Goal: Task Accomplishment & Management: Complete application form

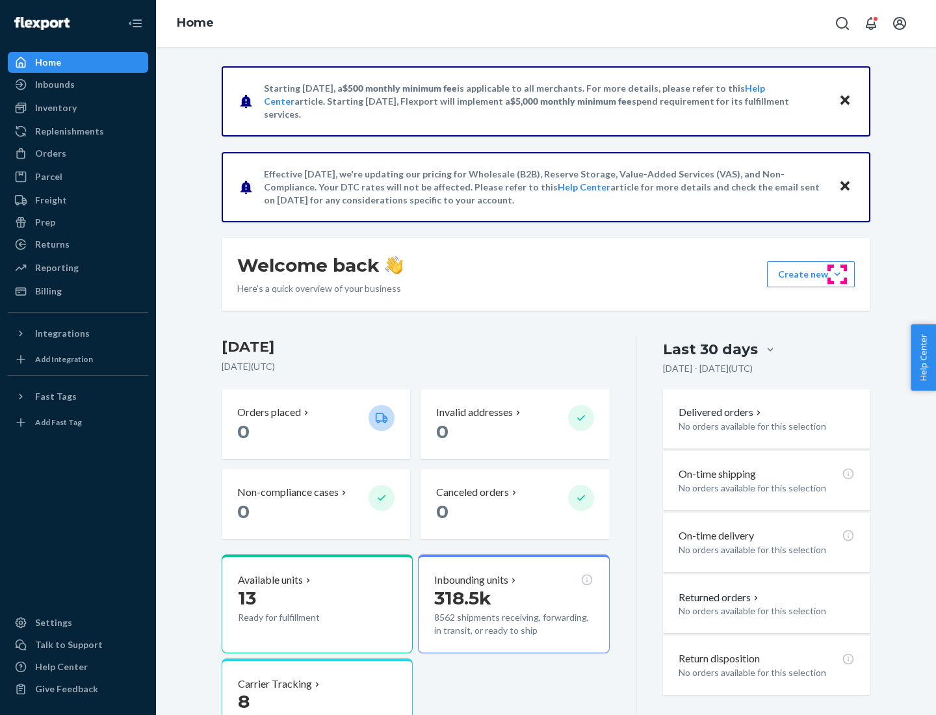
click at [838, 274] on button "Create new Create new inbound Create new order Create new product" at bounding box center [811, 274] width 88 height 26
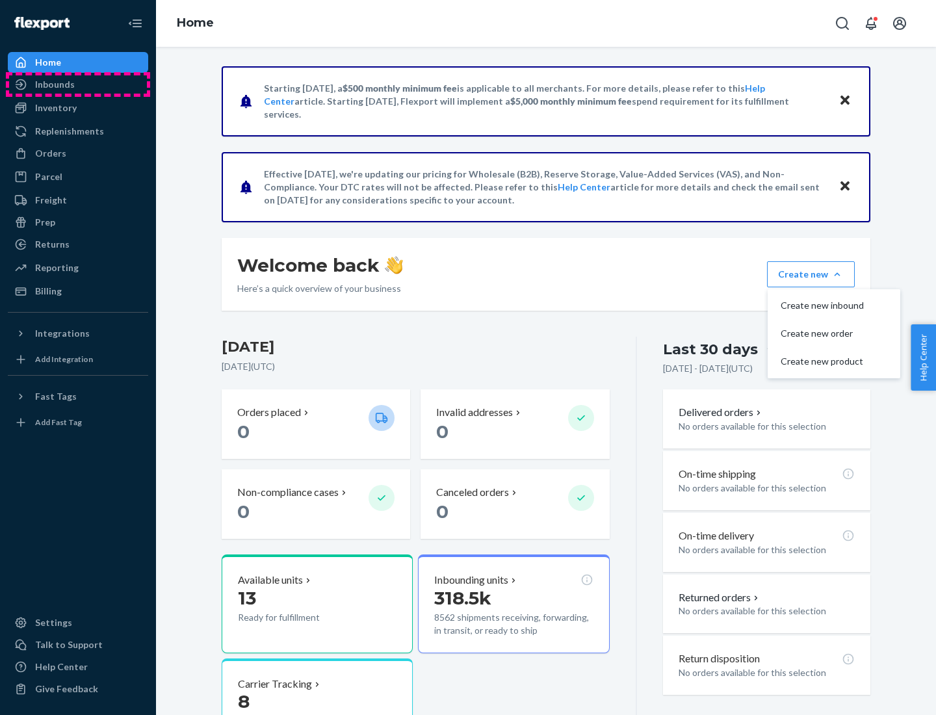
click at [78, 85] on div "Inbounds" at bounding box center [78, 84] width 138 height 18
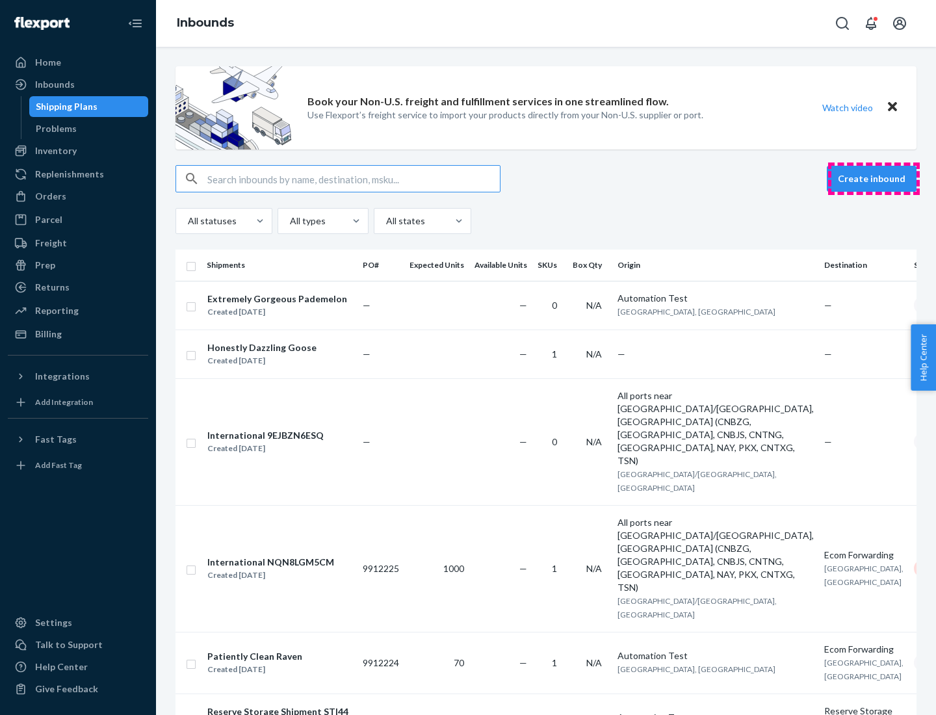
click at [874, 179] on button "Create inbound" at bounding box center [872, 179] width 90 height 26
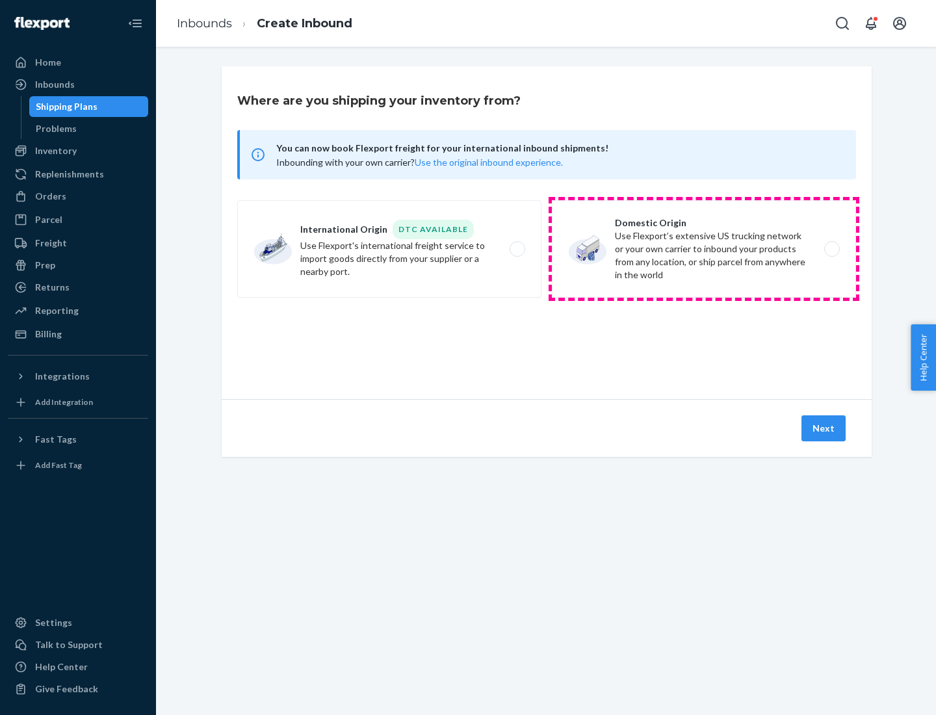
click at [704, 249] on label "Domestic Origin Use Flexport’s extensive US trucking network or your own carrie…" at bounding box center [704, 249] width 304 height 98
click at [832, 249] on input "Domestic Origin Use Flexport’s extensive US trucking network or your own carrie…" at bounding box center [836, 249] width 8 height 8
radio input "true"
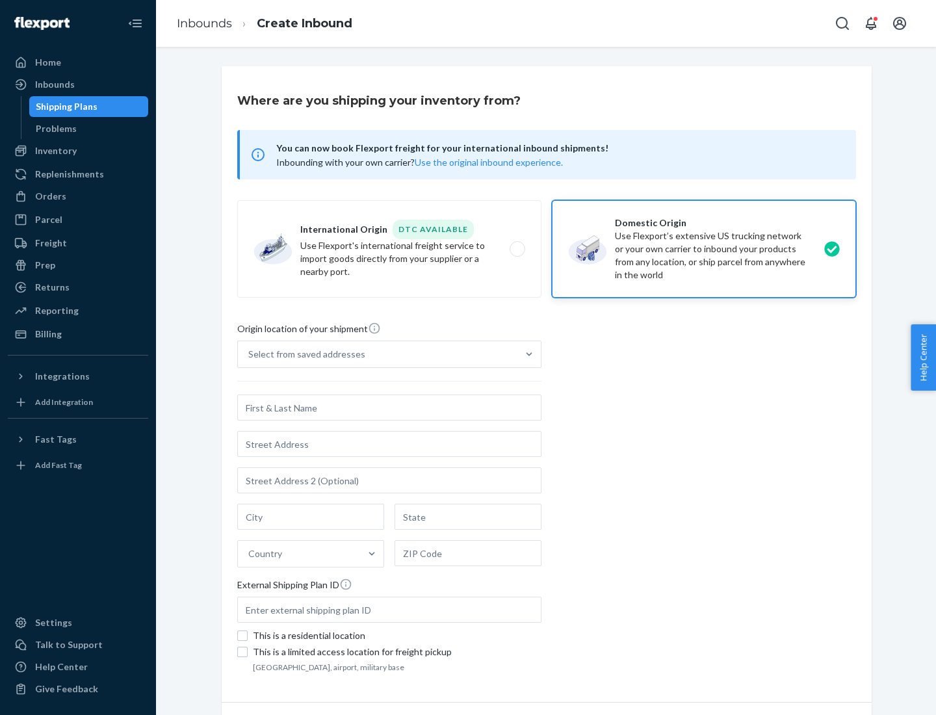
click at [304, 354] on div "Select from saved addresses" at bounding box center [306, 354] width 117 height 13
click at [250, 354] on input "Select from saved addresses" at bounding box center [248, 354] width 1 height 13
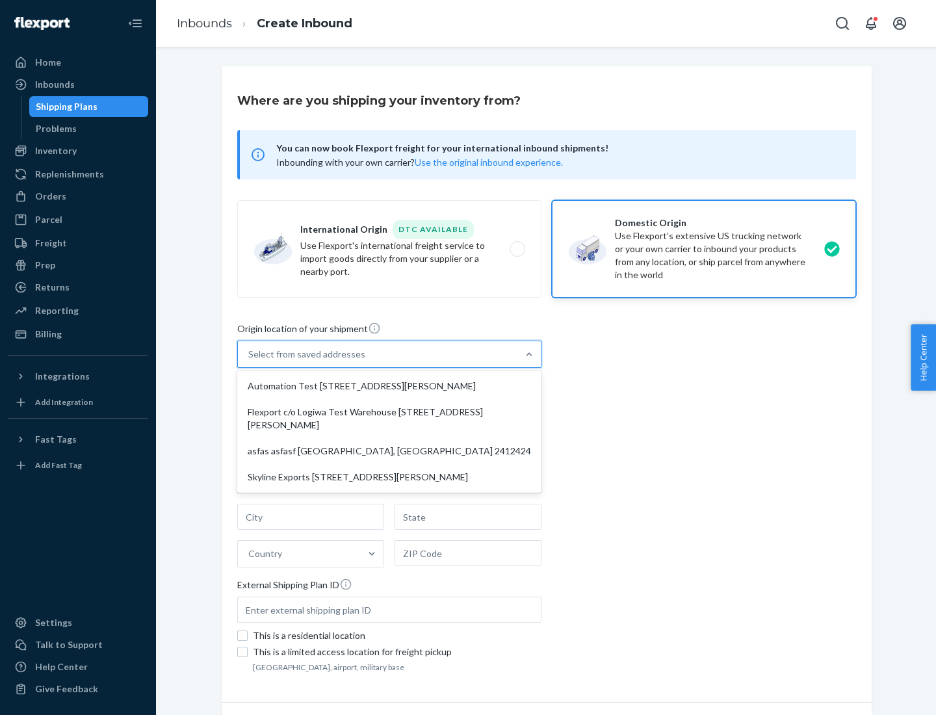
scroll to position [5, 0]
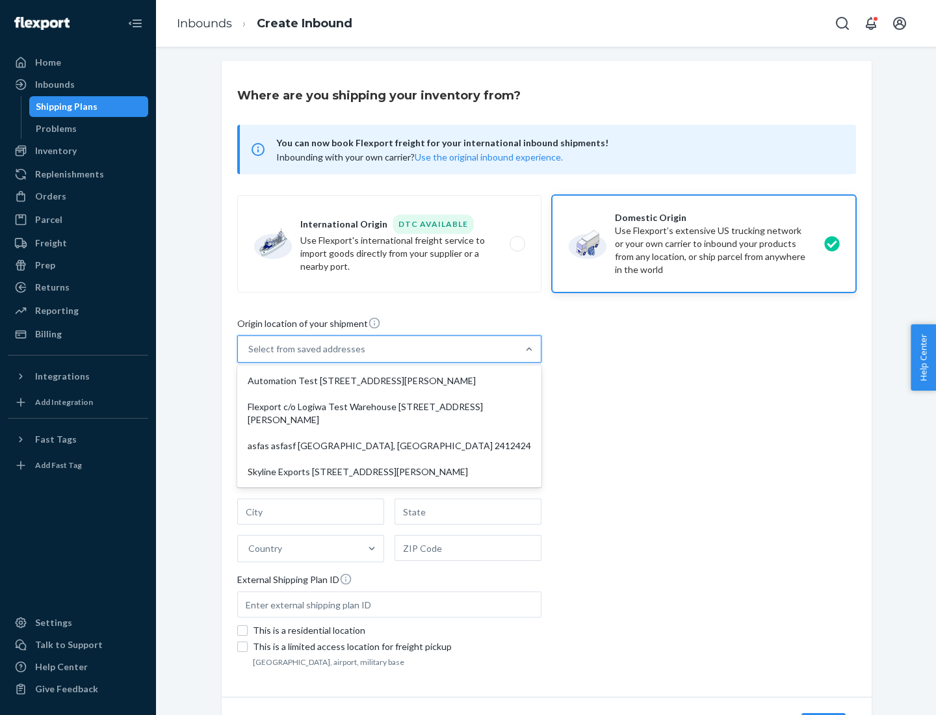
click at [389, 381] on div "Automation Test [STREET_ADDRESS][PERSON_NAME]" at bounding box center [389, 381] width 299 height 26
click at [250, 356] on input "option Automation Test [STREET_ADDRESS][PERSON_NAME] focused, 1 of 4. 4 results…" at bounding box center [248, 349] width 1 height 13
type input "Automation Test"
type input "9th Floor"
type input "[GEOGRAPHIC_DATA]"
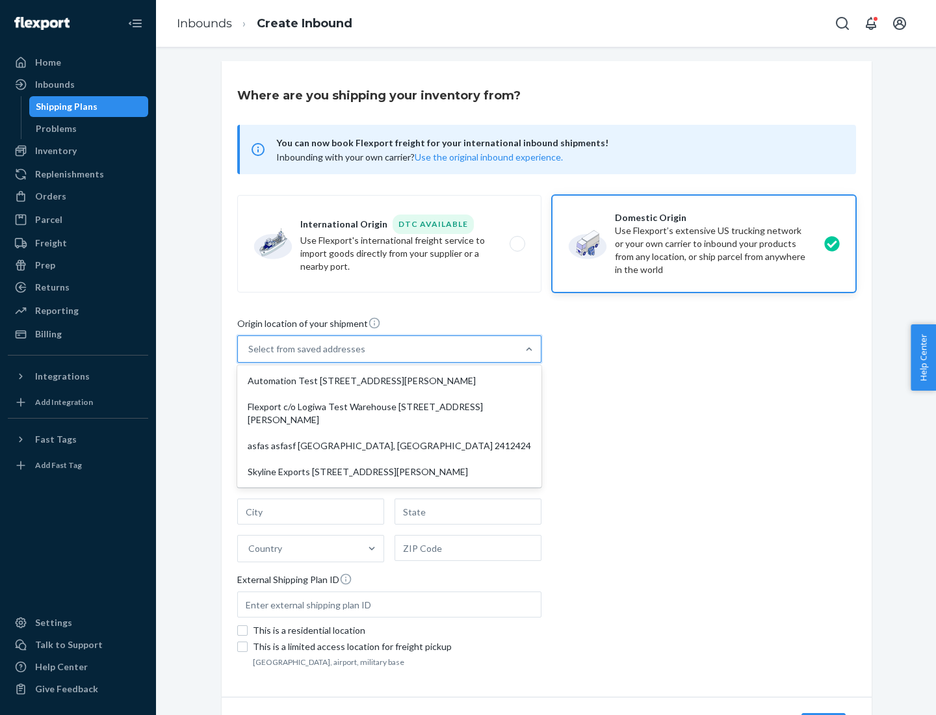
type input "CA"
type input "94104"
type input "[STREET_ADDRESS][PERSON_NAME]"
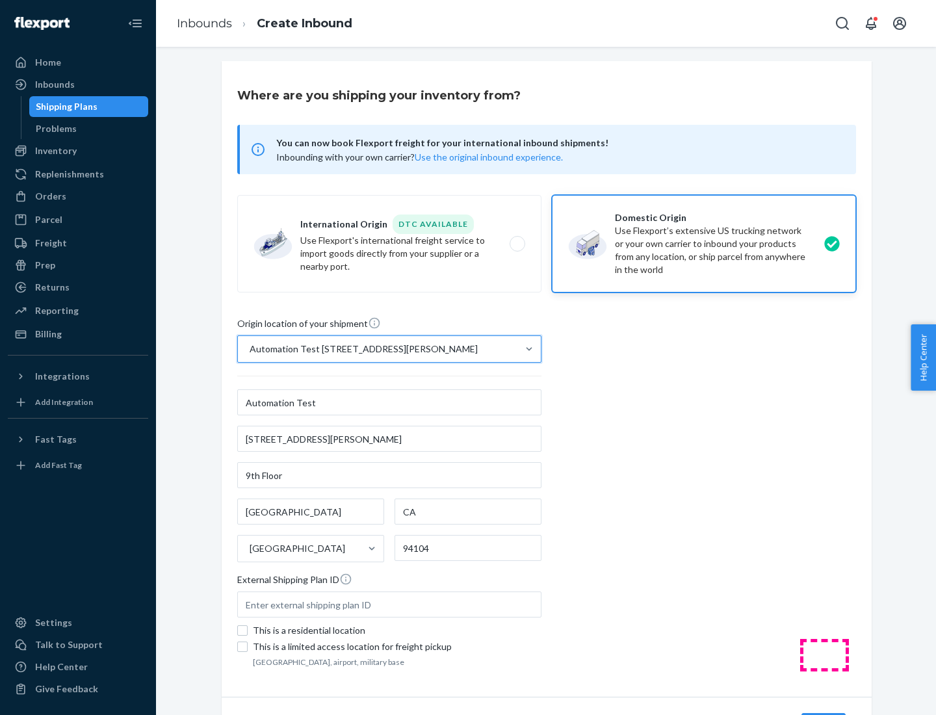
scroll to position [76, 0]
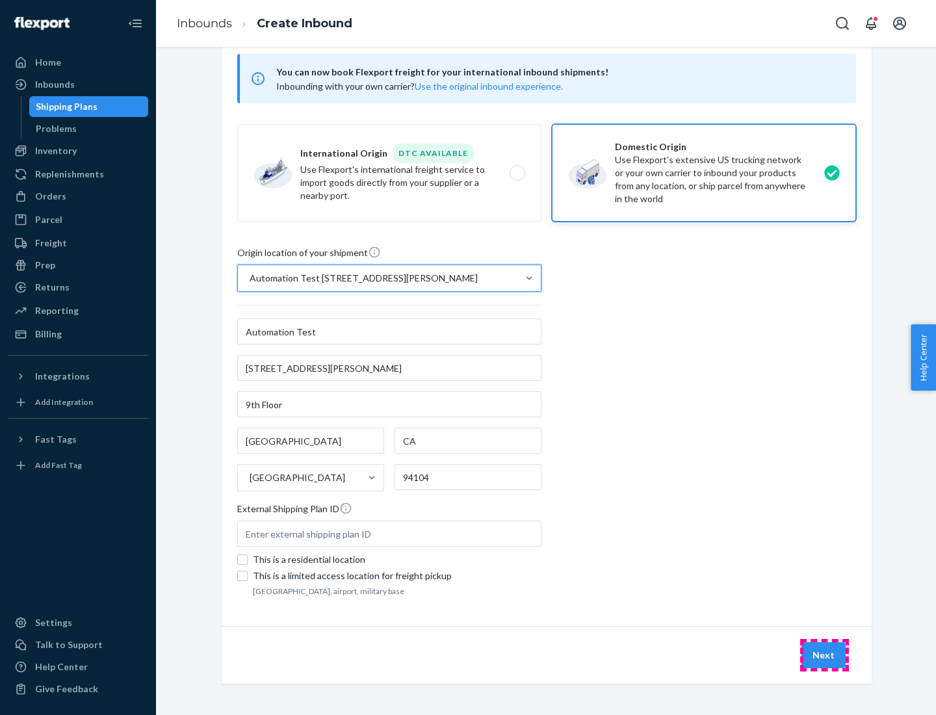
click at [825, 655] on button "Next" at bounding box center [824, 655] width 44 height 26
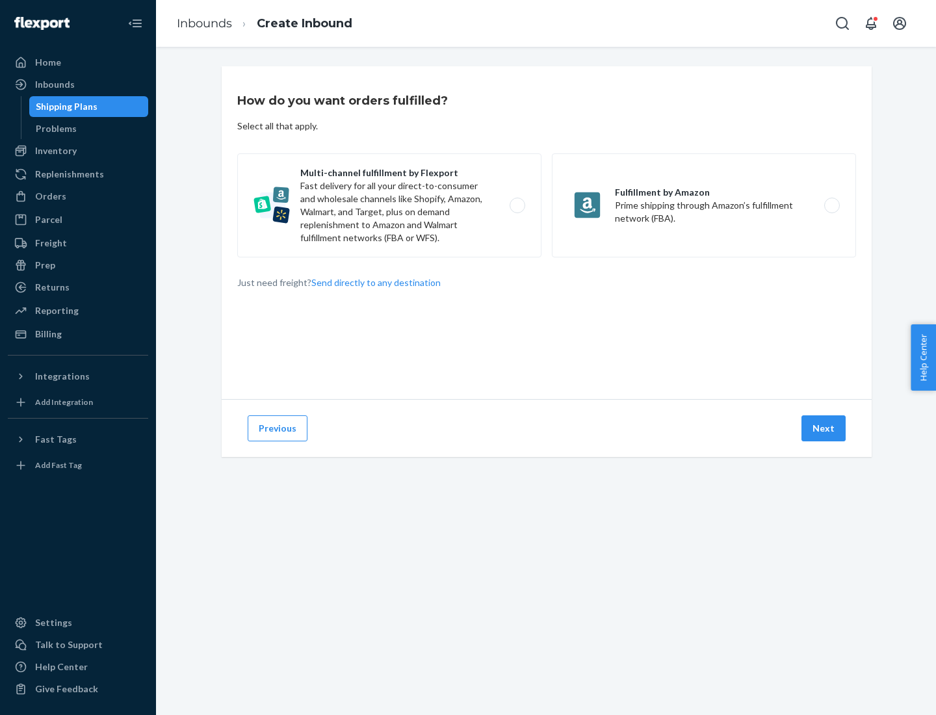
click at [389, 205] on label "Multi-channel fulfillment by Flexport Fast delivery for all your direct-to-cons…" at bounding box center [389, 205] width 304 height 104
click at [517, 205] on input "Multi-channel fulfillment by Flexport Fast delivery for all your direct-to-cons…" at bounding box center [521, 206] width 8 height 8
radio input "true"
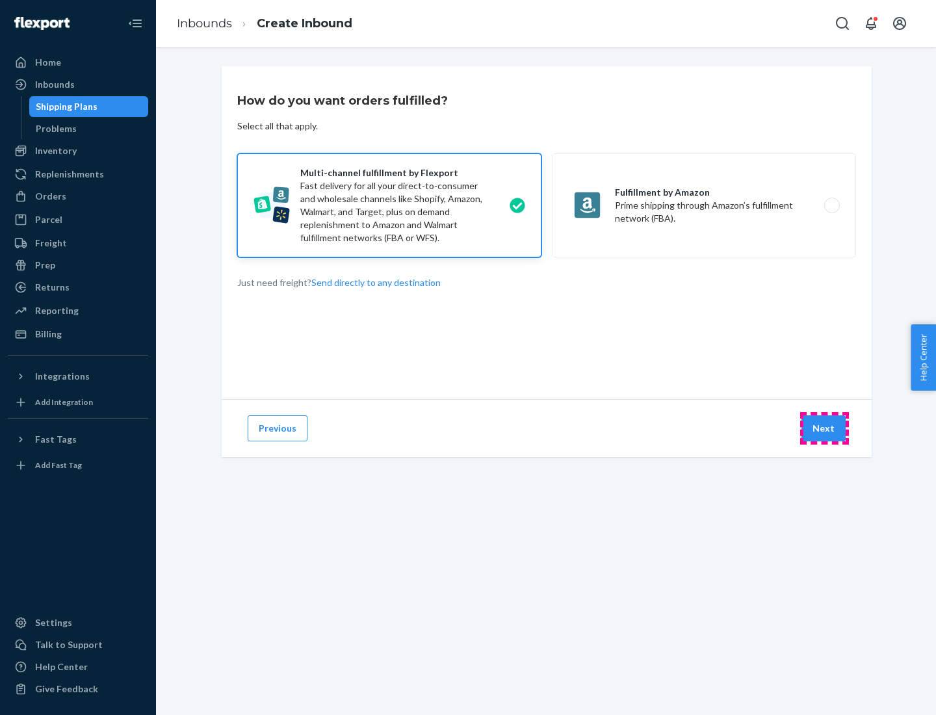
click at [825, 429] on button "Next" at bounding box center [824, 429] width 44 height 26
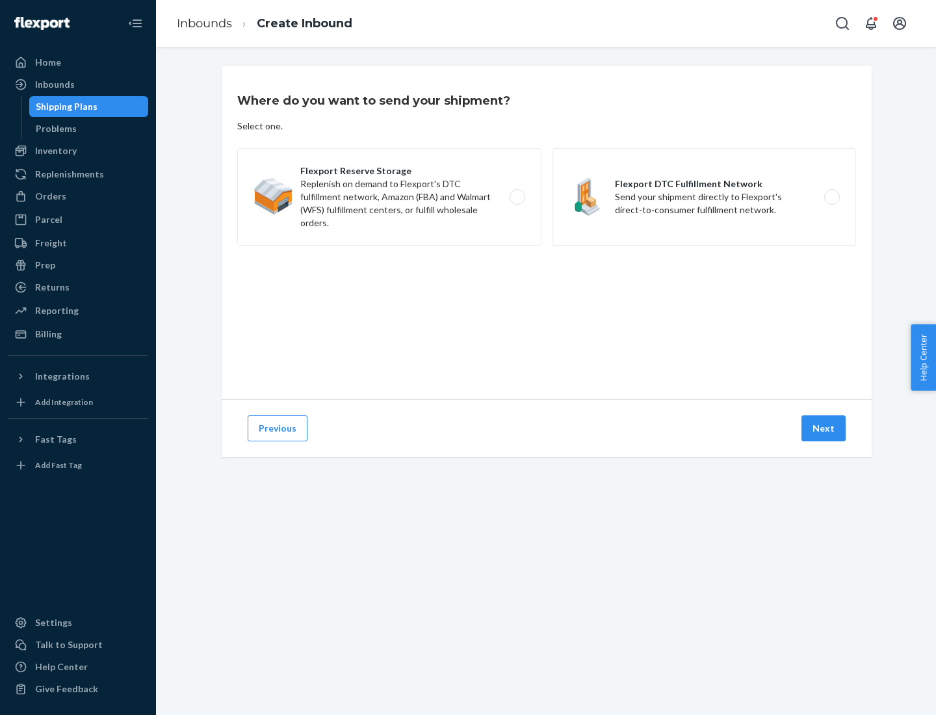
click at [704, 197] on label "Flexport DTC Fulfillment Network Send your shipment directly to Flexport's dire…" at bounding box center [704, 197] width 304 height 98
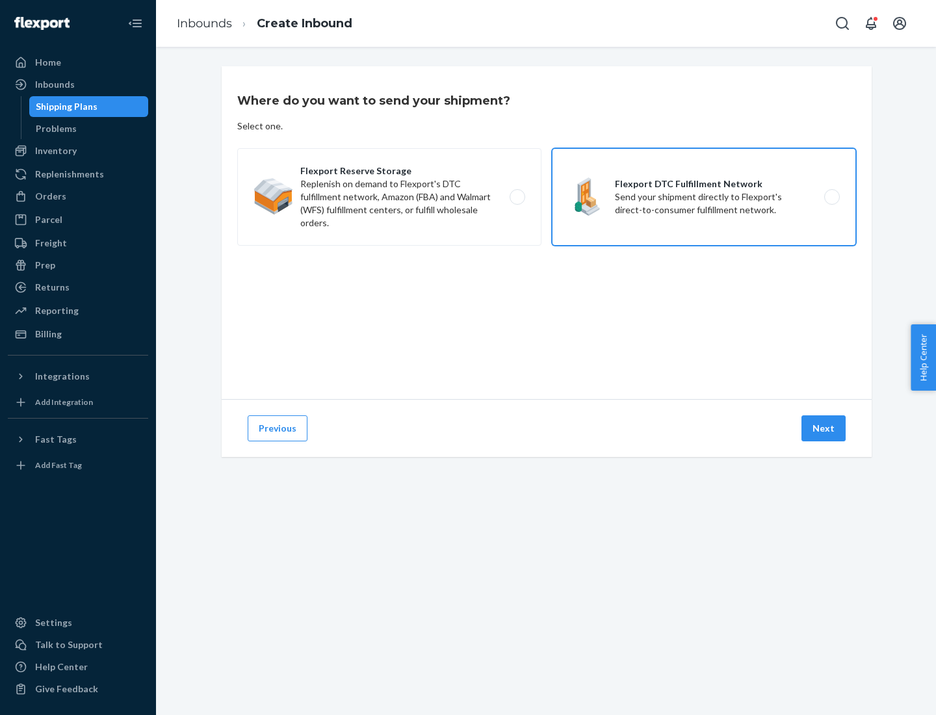
click at [832, 197] on input "Flexport DTC Fulfillment Network Send your shipment directly to Flexport's dire…" at bounding box center [836, 197] width 8 height 8
radio input "true"
click at [825, 429] on button "Next" at bounding box center [824, 429] width 44 height 26
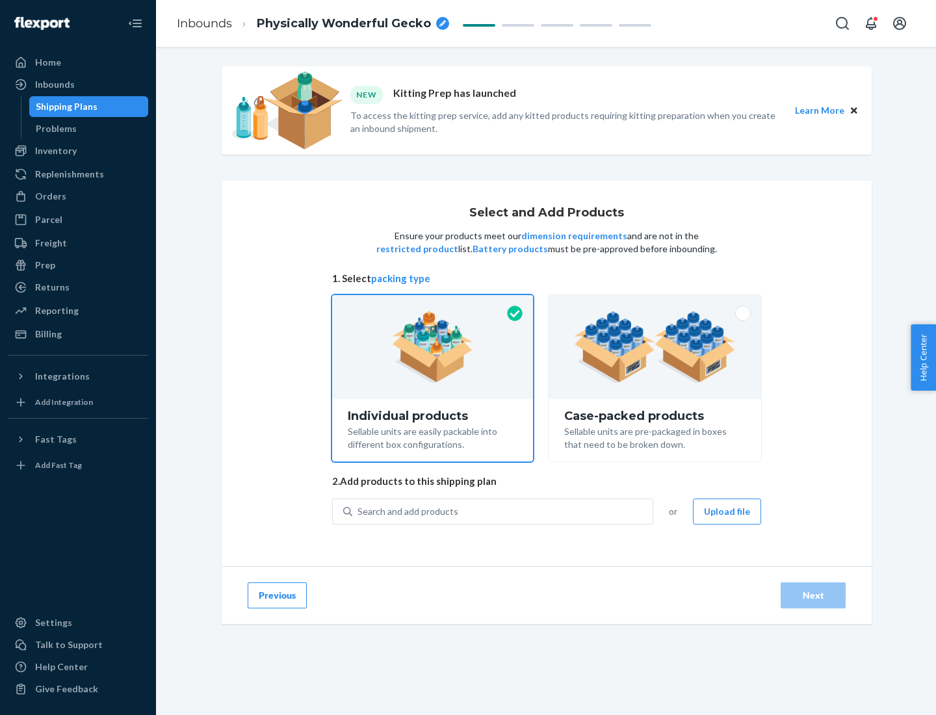
click at [655, 347] on img at bounding box center [655, 347] width 162 height 72
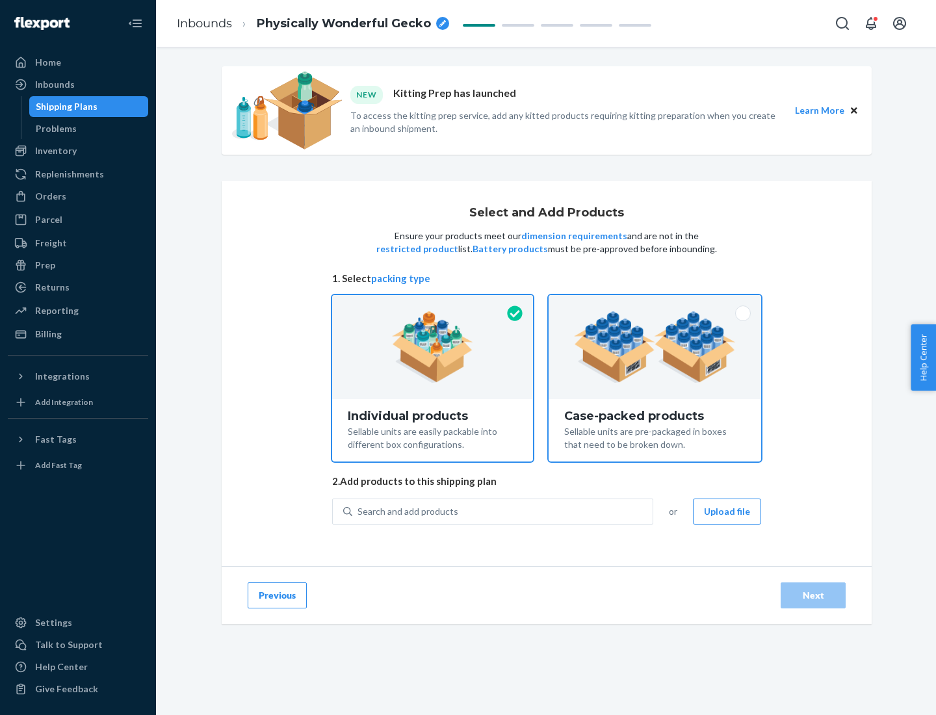
click at [655, 304] on input "Case-packed products Sellable units are pre-packaged in boxes that need to be b…" at bounding box center [655, 299] width 8 height 8
radio input "true"
radio input "false"
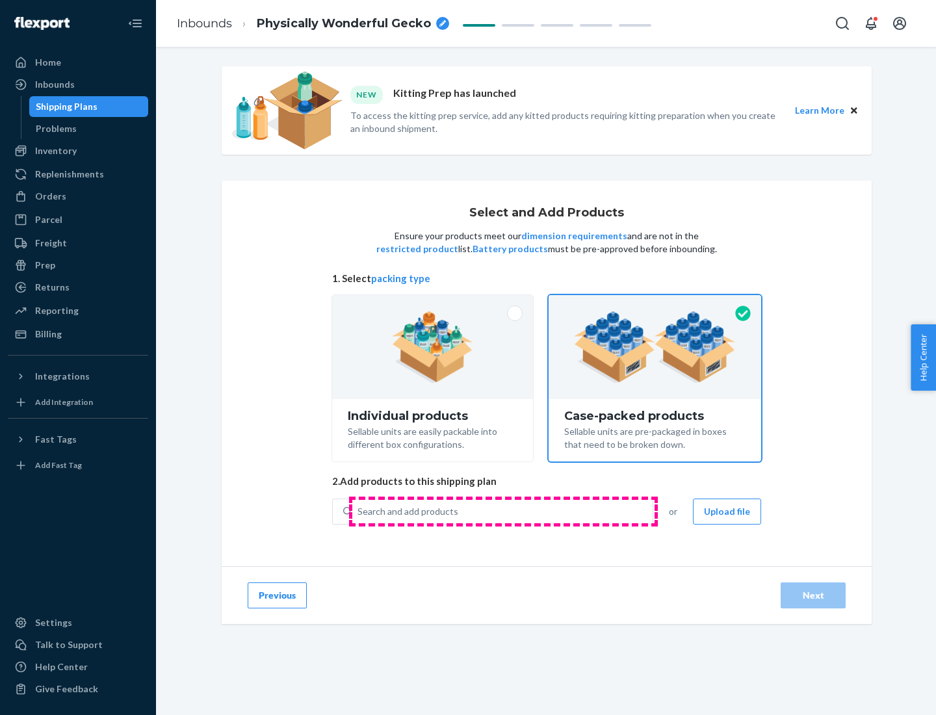
click at [503, 511] on div "Search and add products" at bounding box center [502, 511] width 300 height 23
click at [359, 511] on input "Search and add products" at bounding box center [358, 511] width 1 height 13
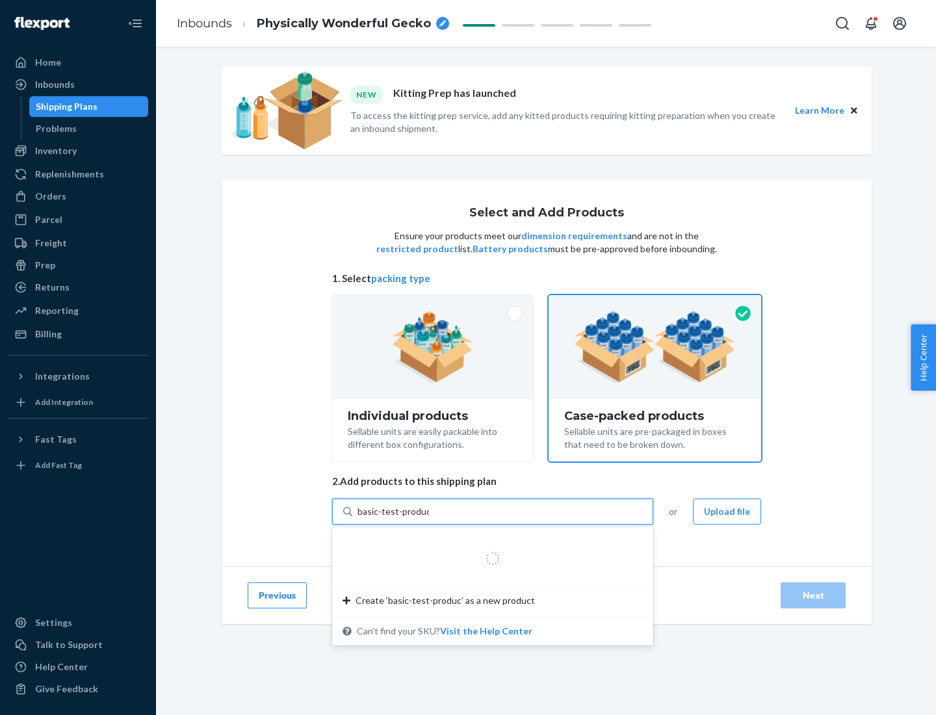
type input "basic-test-product-1"
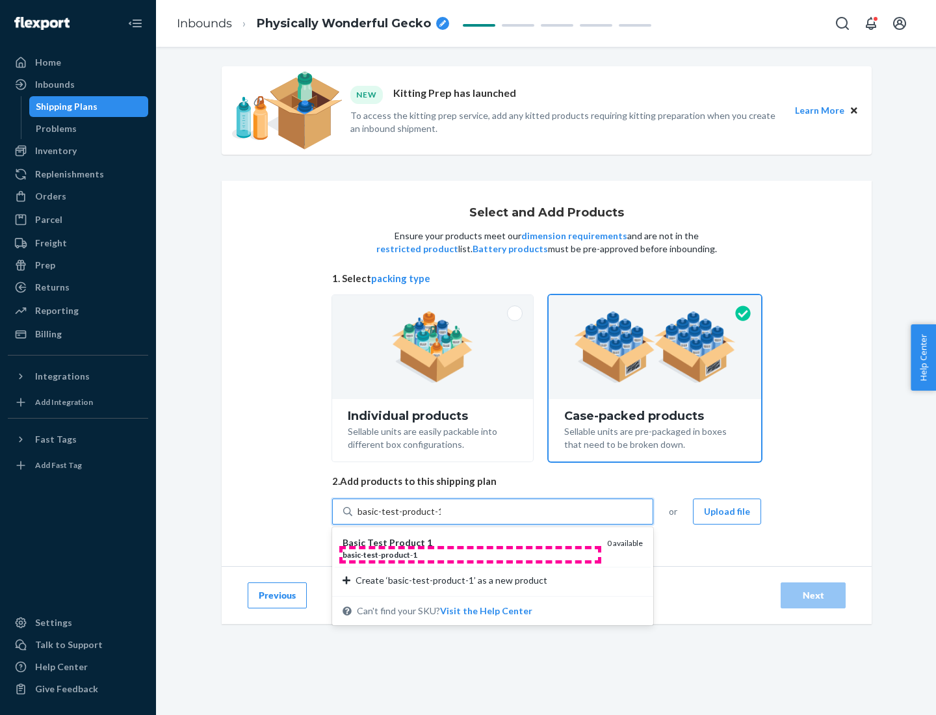
click at [470, 555] on div "basic - test - product - 1" at bounding box center [470, 554] width 254 height 11
click at [441, 518] on input "basic-test-product-1" at bounding box center [399, 511] width 83 height 13
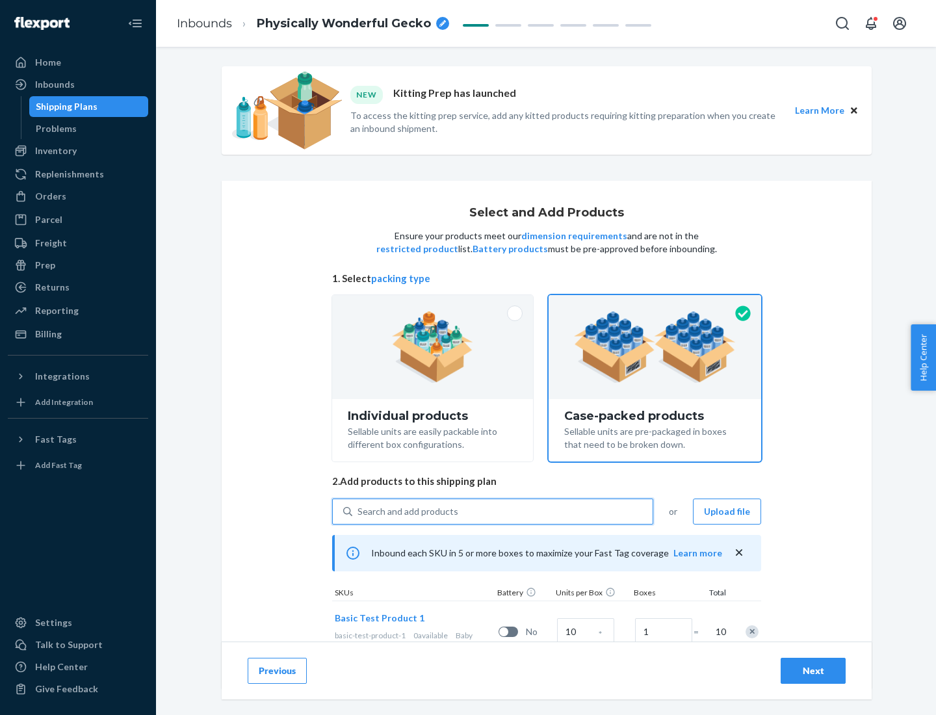
scroll to position [47, 0]
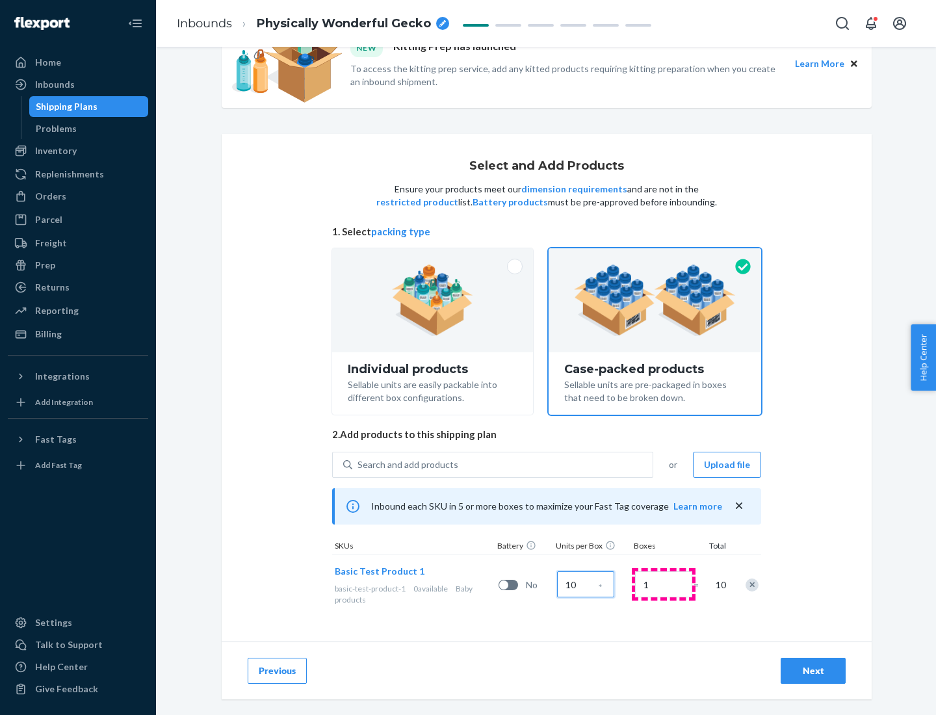
type input "10"
type input "7"
click at [813, 671] on div "Next" at bounding box center [813, 671] width 43 height 13
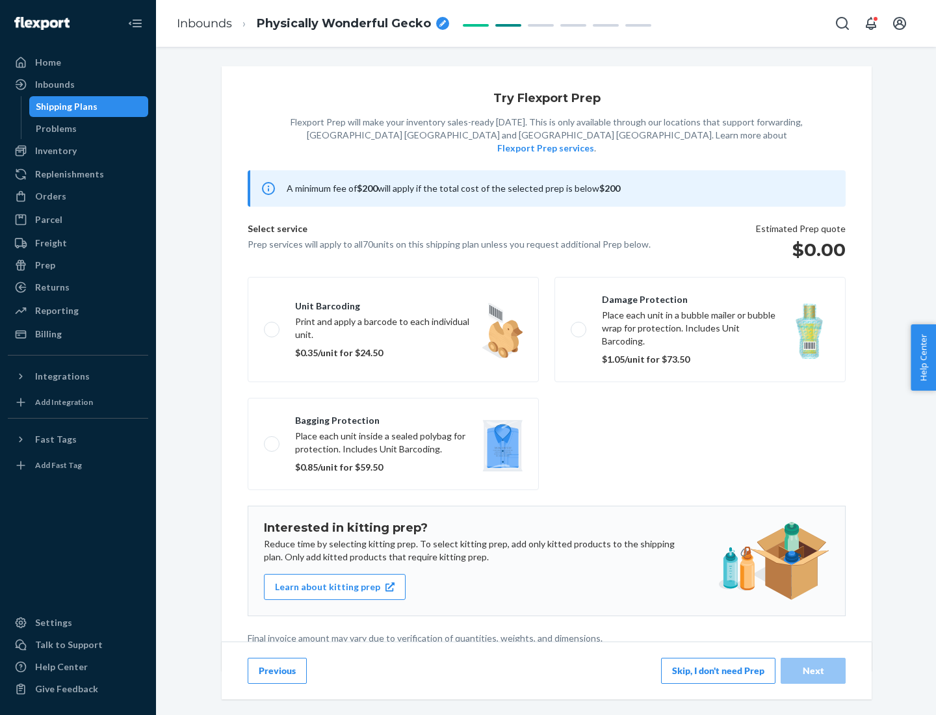
scroll to position [3, 0]
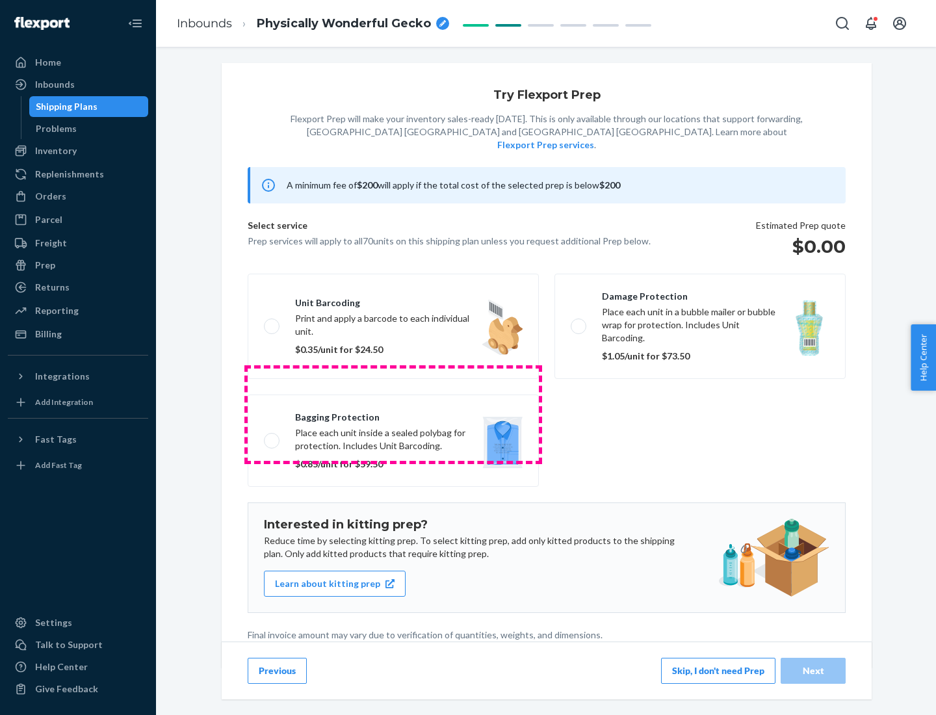
click at [393, 414] on label "Bagging protection Place each unit inside a sealed polybag for protection. Incl…" at bounding box center [393, 441] width 291 height 92
click at [272, 436] on input "Bagging protection Place each unit inside a sealed polybag for protection. Incl…" at bounding box center [268, 440] width 8 height 8
checkbox input "true"
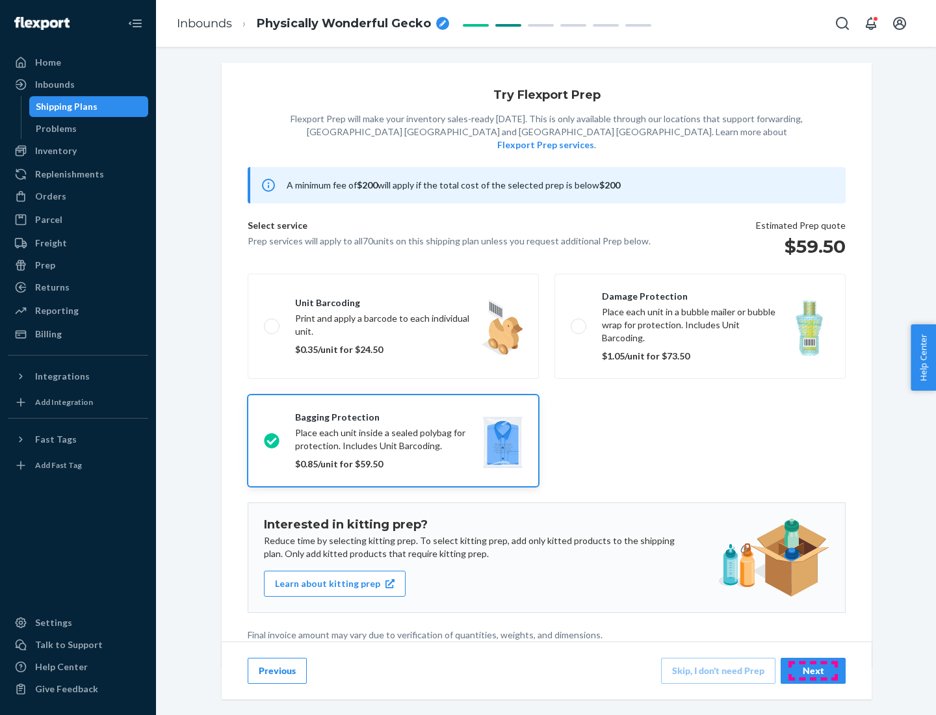
click at [813, 670] on div "Next" at bounding box center [813, 671] width 43 height 13
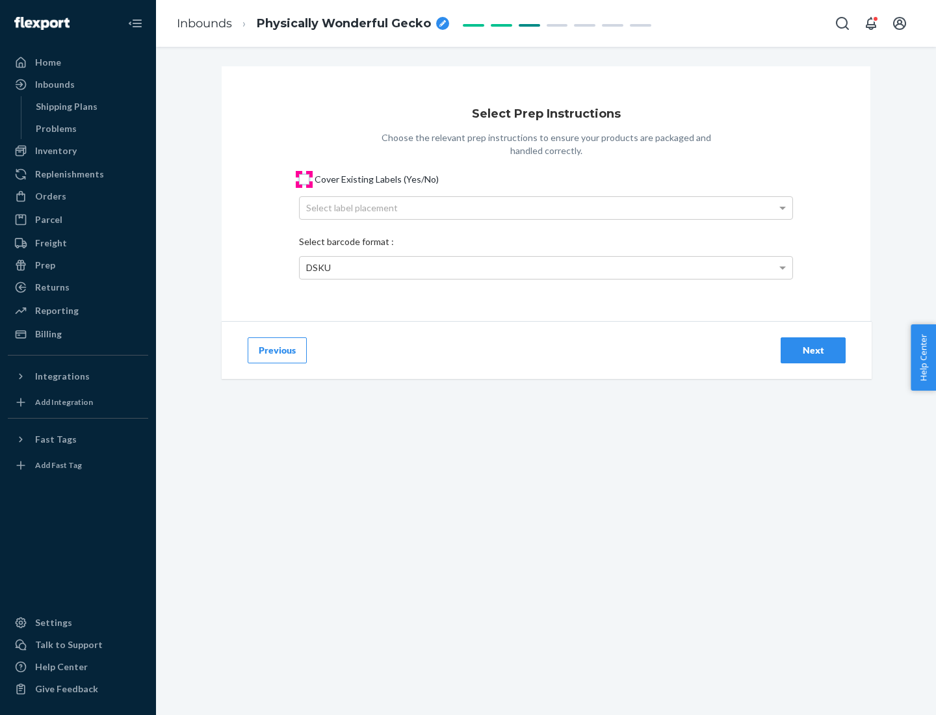
click at [304, 179] on input "Cover Existing Labels (Yes/No)" at bounding box center [304, 179] width 10 height 10
checkbox input "true"
click at [546, 207] on div "Select label placement" at bounding box center [546, 208] width 493 height 22
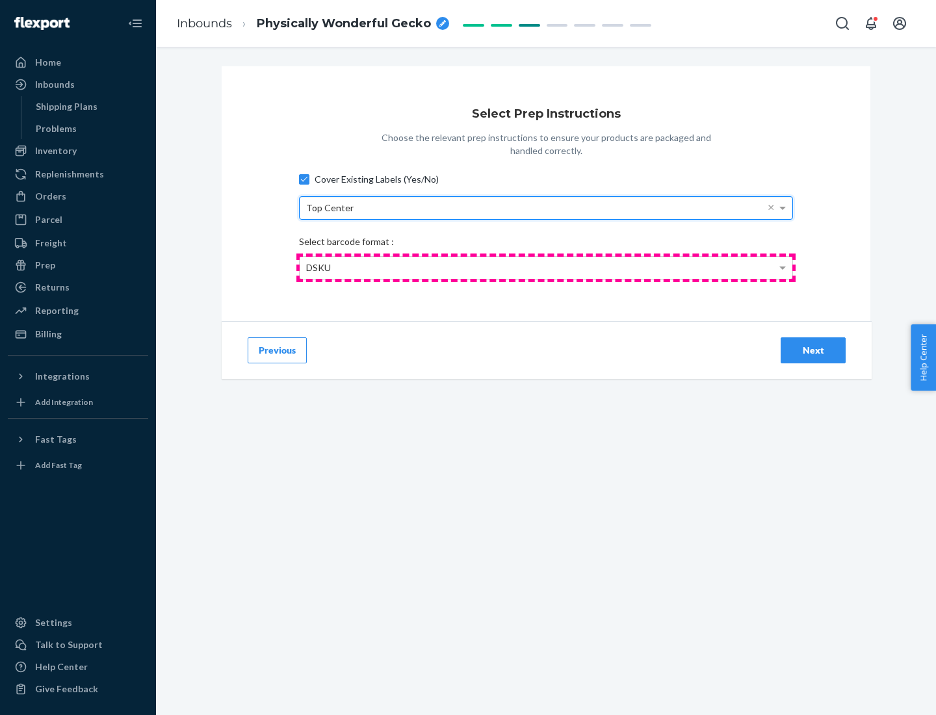
click at [546, 267] on div "DSKU" at bounding box center [546, 268] width 493 height 22
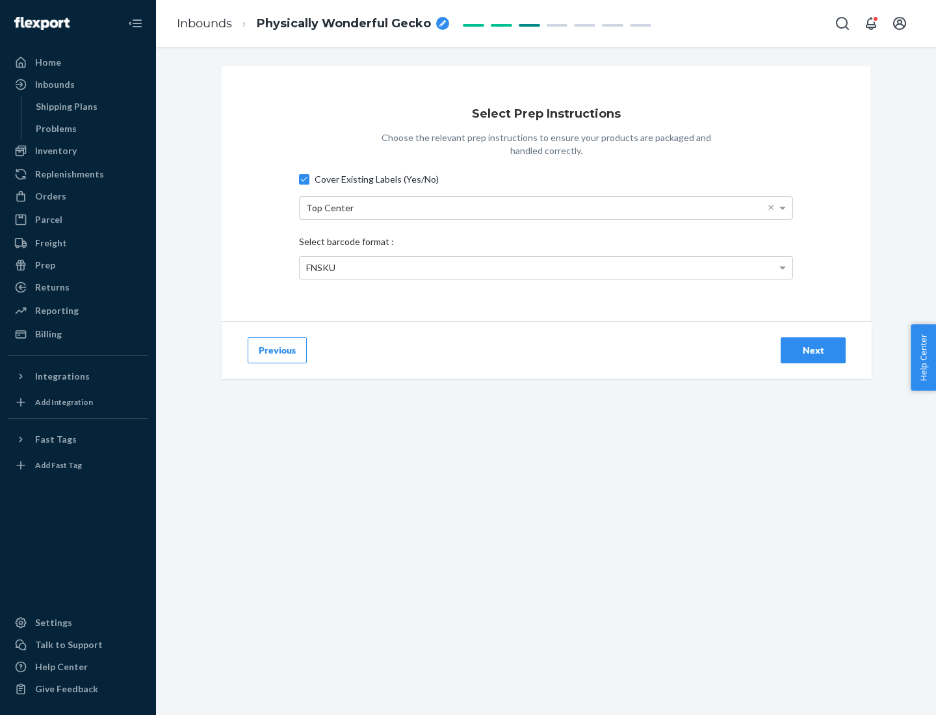
click at [813, 350] on div "Next" at bounding box center [813, 350] width 43 height 13
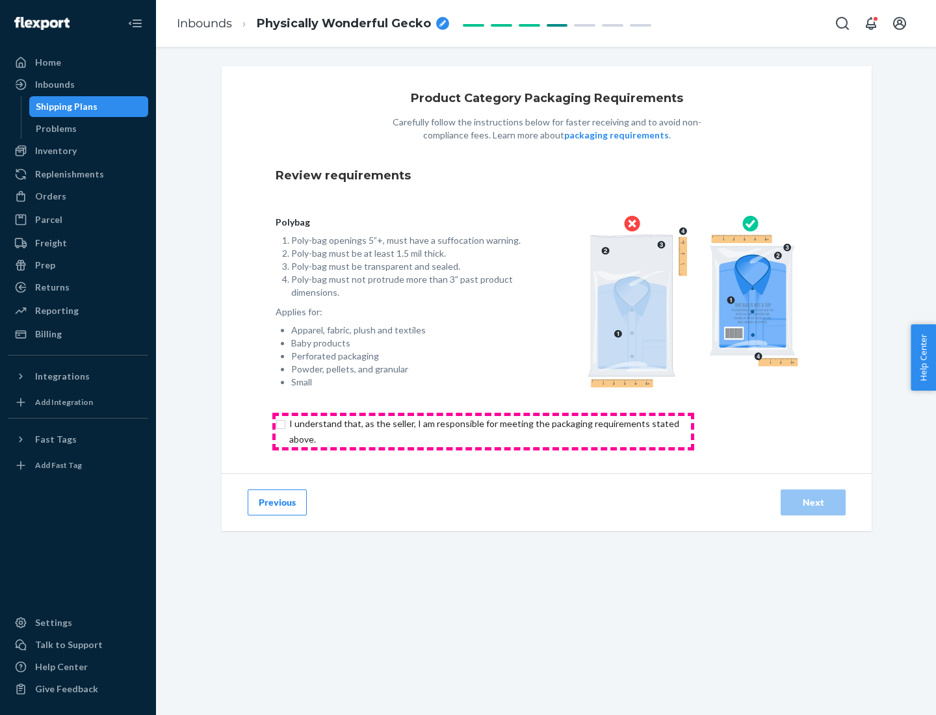
click at [483, 431] on input "checkbox" at bounding box center [492, 431] width 432 height 31
checkbox input "true"
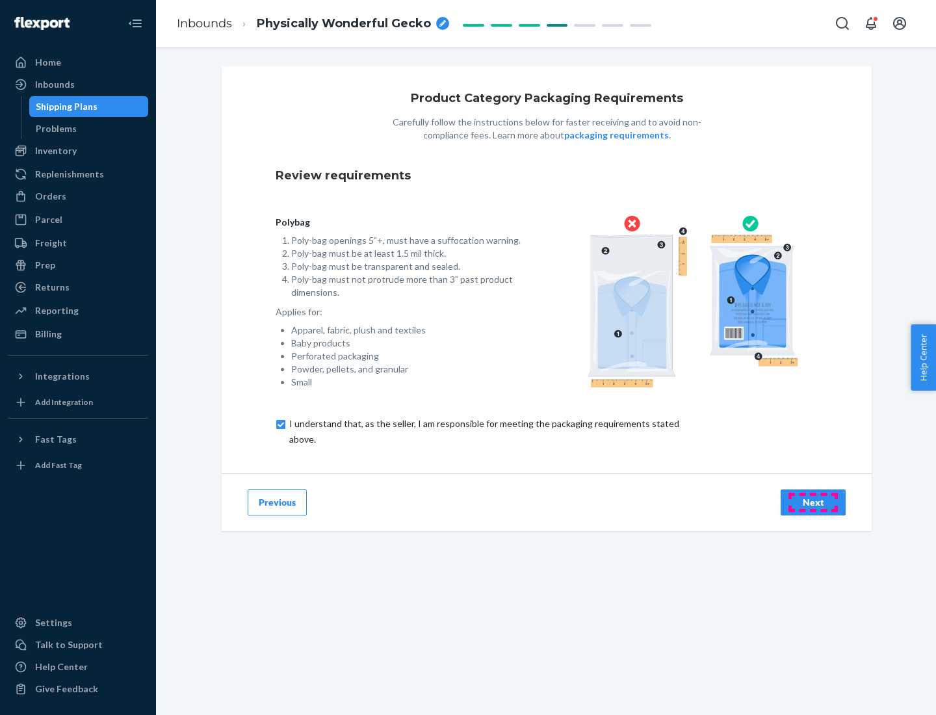
click at [813, 502] on div "Next" at bounding box center [813, 502] width 43 height 13
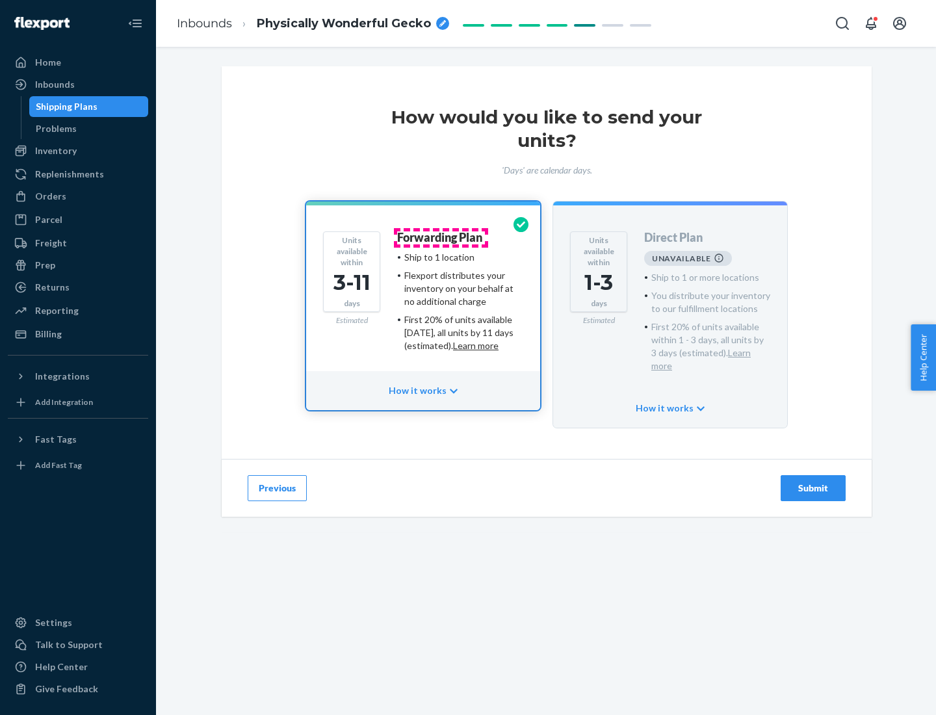
click at [441, 237] on h4 "Forwarding Plan" at bounding box center [439, 237] width 85 height 13
click at [813, 482] on div "Submit" at bounding box center [813, 488] width 43 height 13
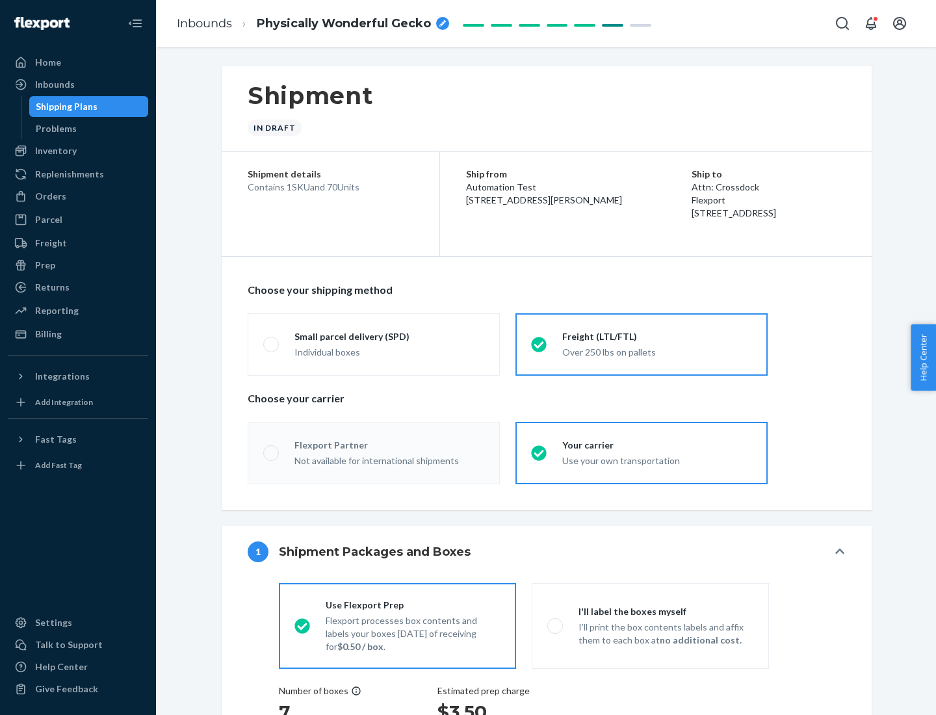
radio input "true"
radio input "false"
radio input "true"
radio input "false"
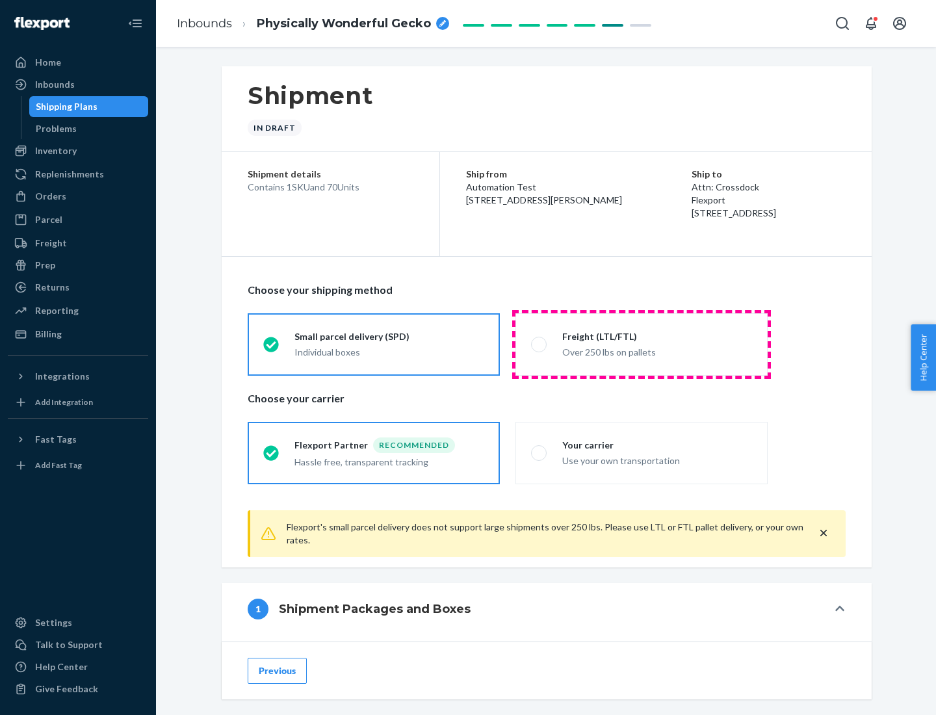
click at [642, 344] on div "Over 250 lbs on pallets" at bounding box center [657, 351] width 190 height 16
click at [540, 344] on input "Freight (LTL/FTL) Over 250 lbs on pallets" at bounding box center [535, 344] width 8 height 8
radio input "true"
radio input "false"
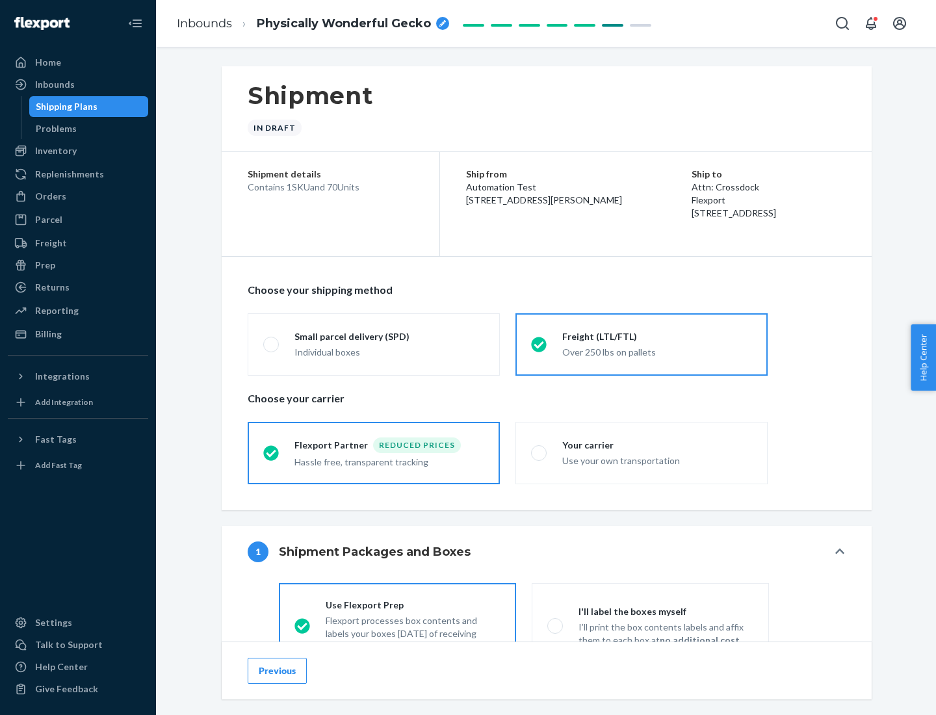
scroll to position [72, 0]
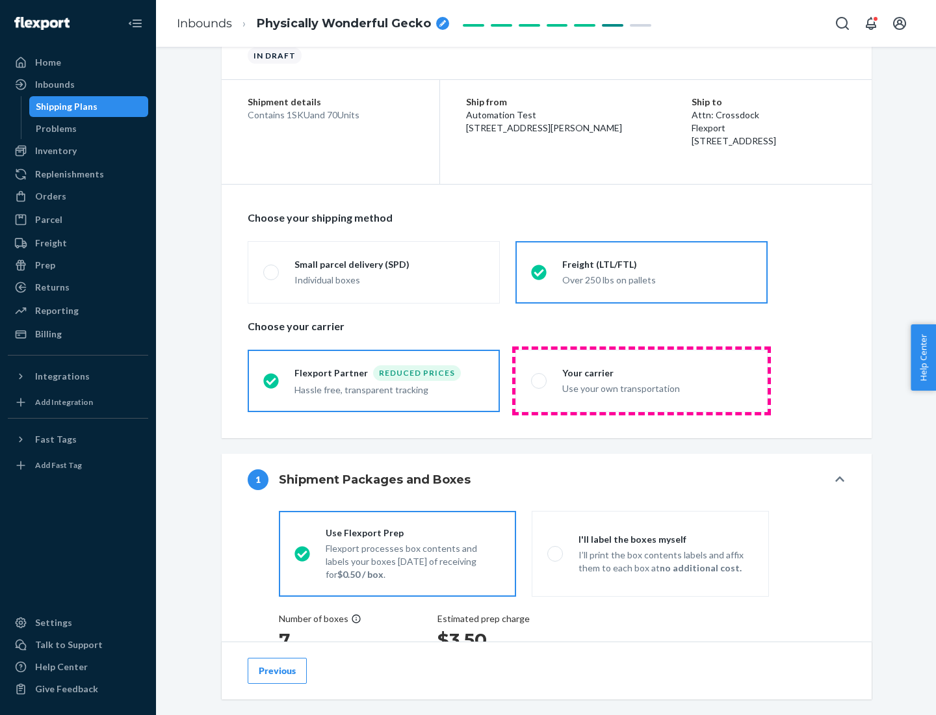
click at [642, 380] on div "Use your own transportation" at bounding box center [657, 388] width 190 height 16
click at [540, 380] on input "Your carrier Use your own transportation" at bounding box center [535, 380] width 8 height 8
radio input "true"
radio input "false"
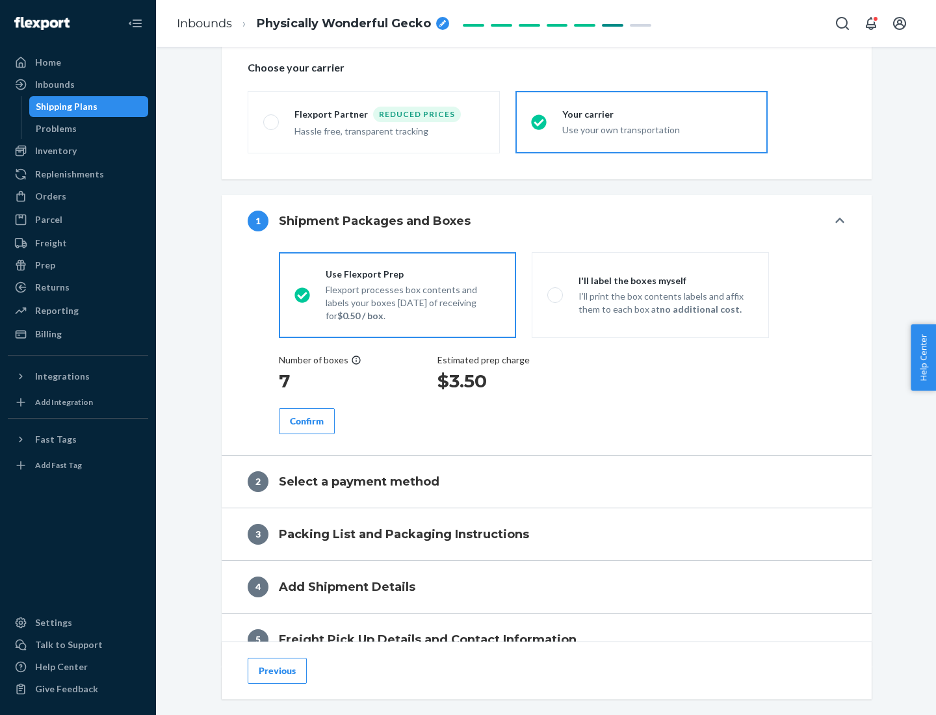
scroll to position [245, 0]
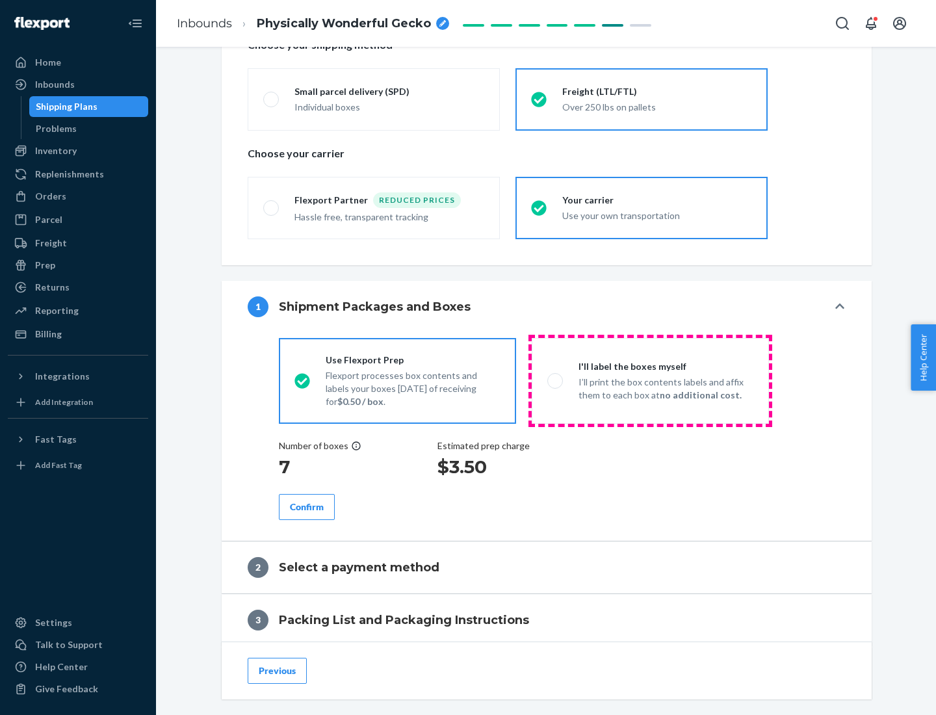
click at [650, 380] on p "I’ll print the box contents labels and affix them to each box at no additional …" at bounding box center [666, 389] width 175 height 26
click at [556, 380] on input "I'll label the boxes myself I’ll print the box contents labels and affix them t…" at bounding box center [552, 380] width 8 height 8
radio input "true"
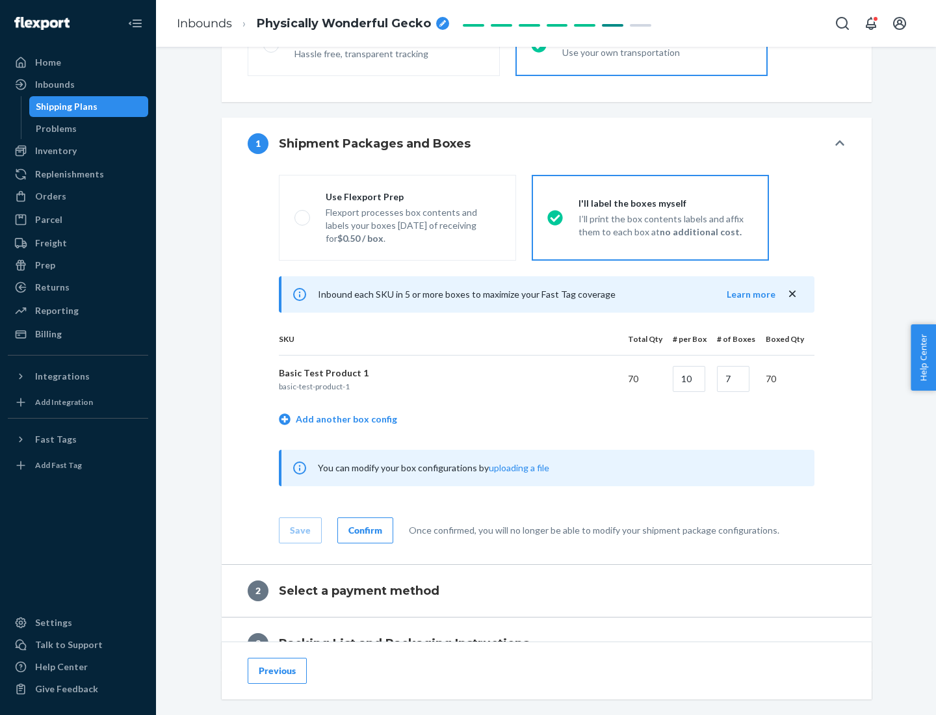
scroll to position [224, 0]
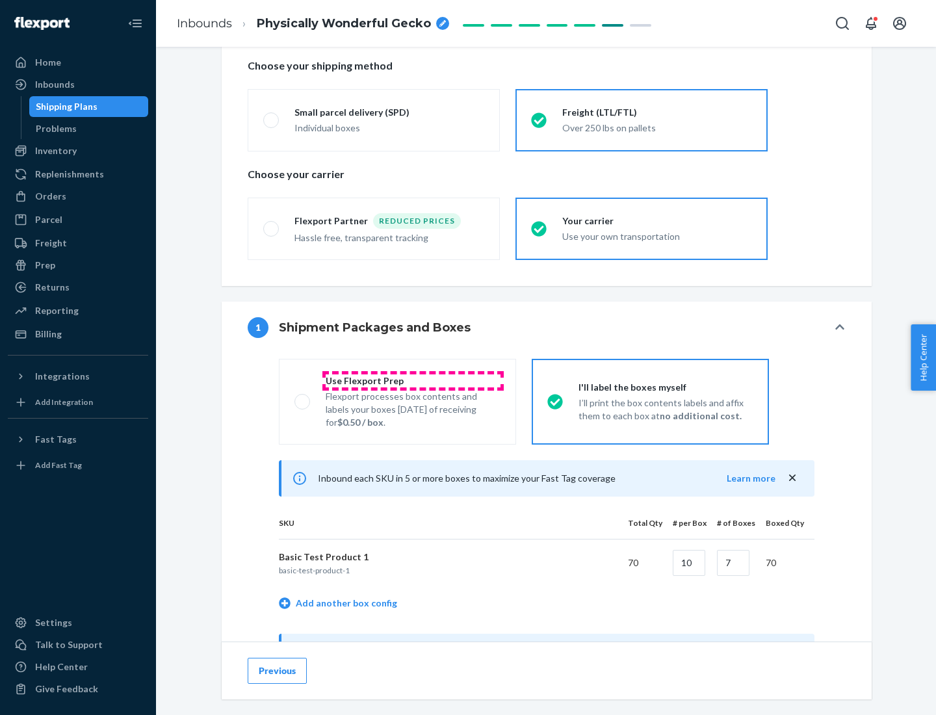
click at [413, 380] on div "Use Flexport Prep" at bounding box center [413, 381] width 175 height 13
click at [303, 397] on input "Use Flexport Prep Flexport processes box contents and labels your boxes [DATE] …" at bounding box center [299, 401] width 8 height 8
radio input "true"
radio input "false"
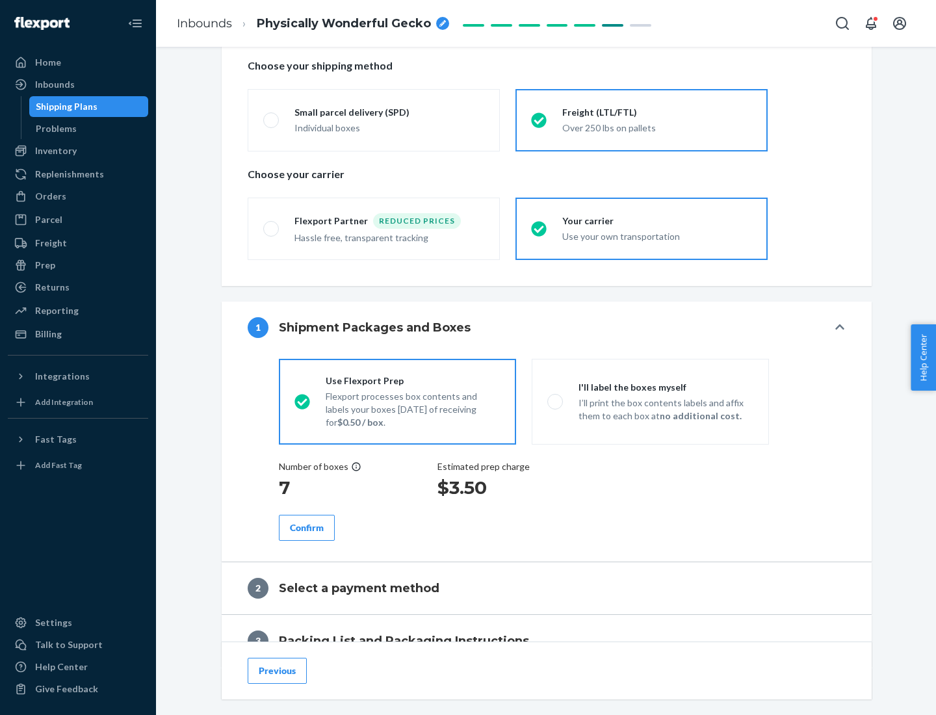
scroll to position [371, 0]
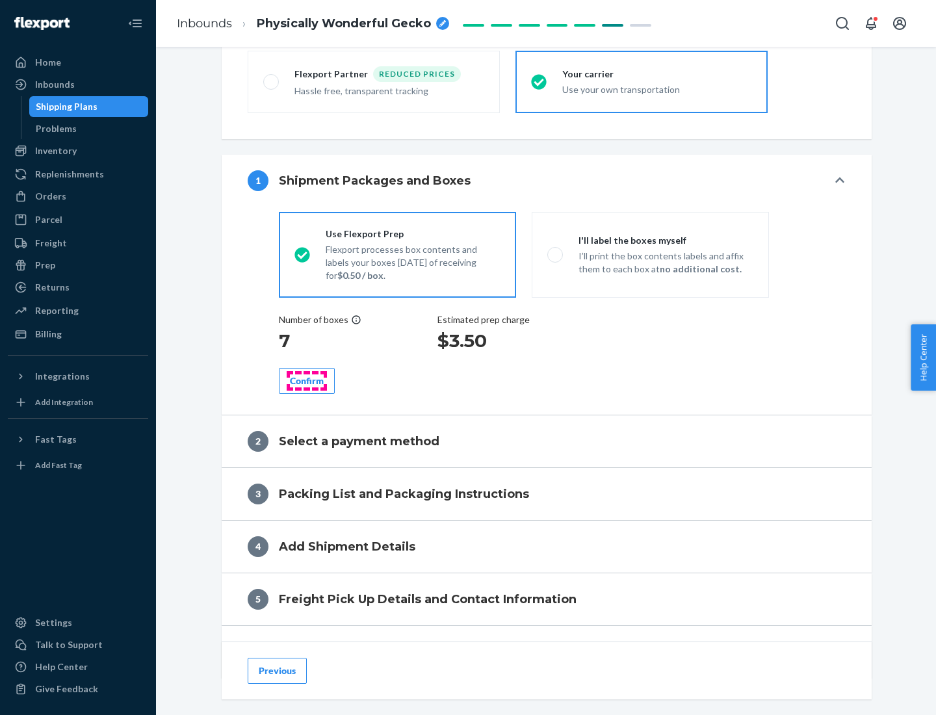
click at [307, 380] on div "Confirm" at bounding box center [307, 381] width 34 height 13
radio input "false"
